Goal: Task Accomplishment & Management: Manage account settings

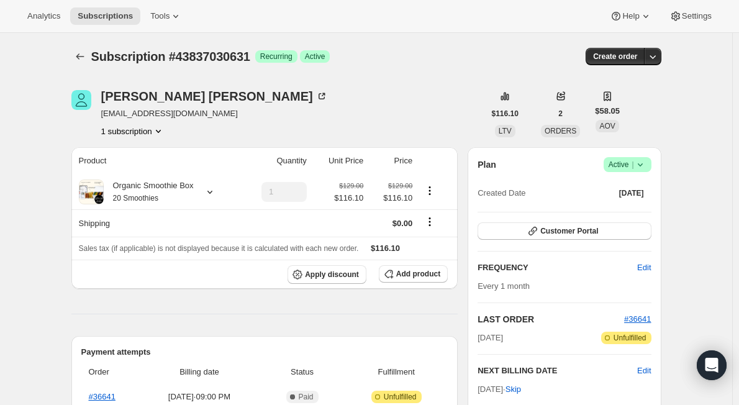
scroll to position [62, 0]
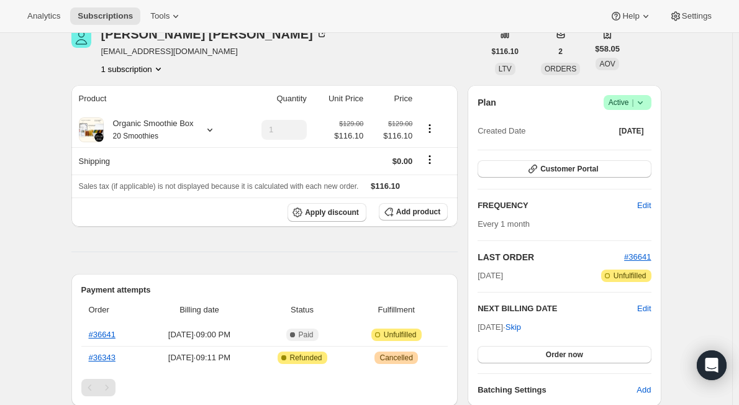
click at [649, 101] on span "Success Active |" at bounding box center [627, 102] width 48 height 15
click at [631, 130] on span "Pause subscription" at bounding box center [630, 126] width 68 height 9
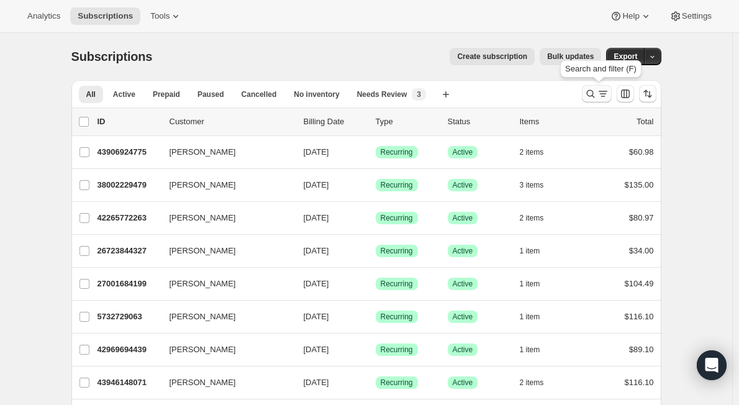
click at [596, 96] on icon "Search and filter results" at bounding box center [590, 94] width 12 height 12
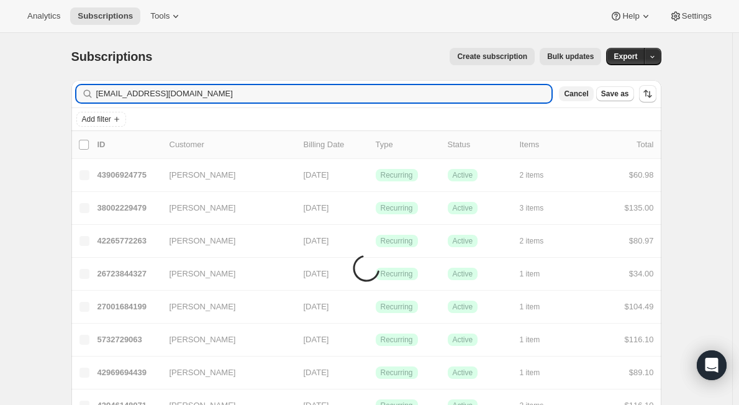
type input "[EMAIL_ADDRESS][DOMAIN_NAME]"
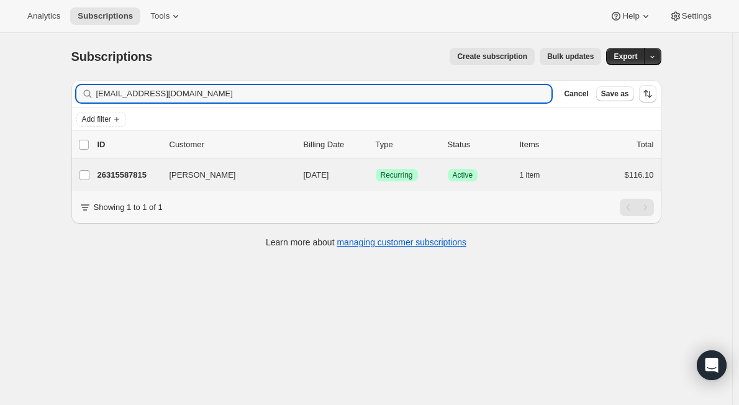
click at [140, 185] on div "[PERSON_NAME] 26315587815 [PERSON_NAME] [DATE] Success Recurring Success Active…" at bounding box center [366, 175] width 590 height 32
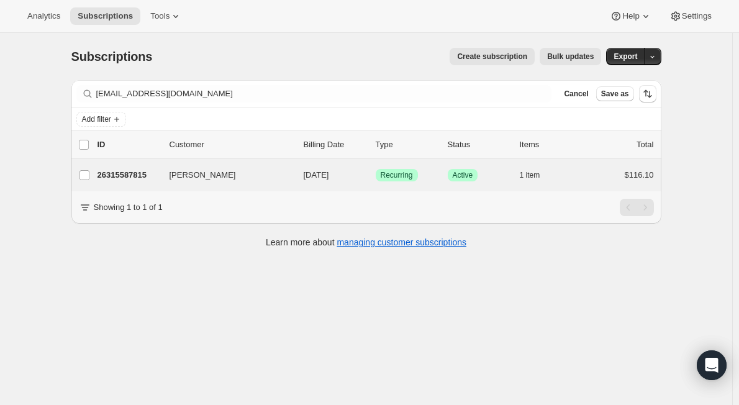
click at [151, 185] on div "[PERSON_NAME] 26315587815 [PERSON_NAME] [DATE] Success Recurring Success Active…" at bounding box center [366, 175] width 590 height 32
click at [255, 176] on button "[PERSON_NAME]" at bounding box center [224, 175] width 124 height 20
click at [155, 187] on div "[PERSON_NAME] 26315587815 [PERSON_NAME] [DATE] Success Recurring Success Active…" at bounding box center [366, 175] width 590 height 32
click at [137, 183] on div "26315587815 [PERSON_NAME] [DATE] Success Recurring Success Active 1 item $116.10" at bounding box center [375, 174] width 556 height 17
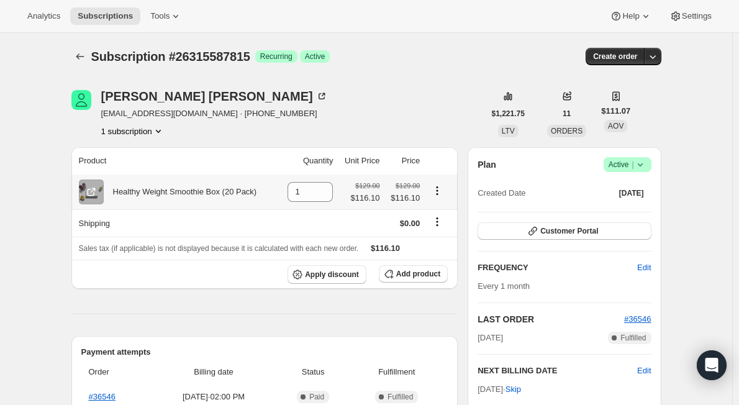
click at [441, 192] on icon "Product actions" at bounding box center [437, 190] width 12 height 12
